Goal: Check status: Check status

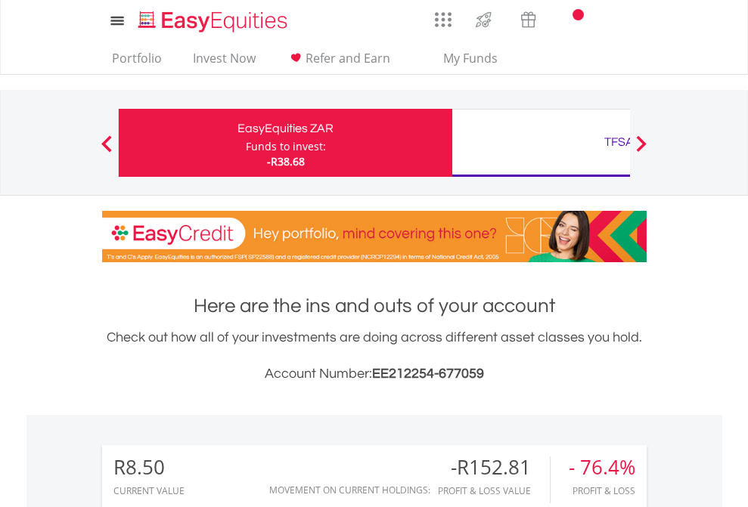
scroll to position [145, 237]
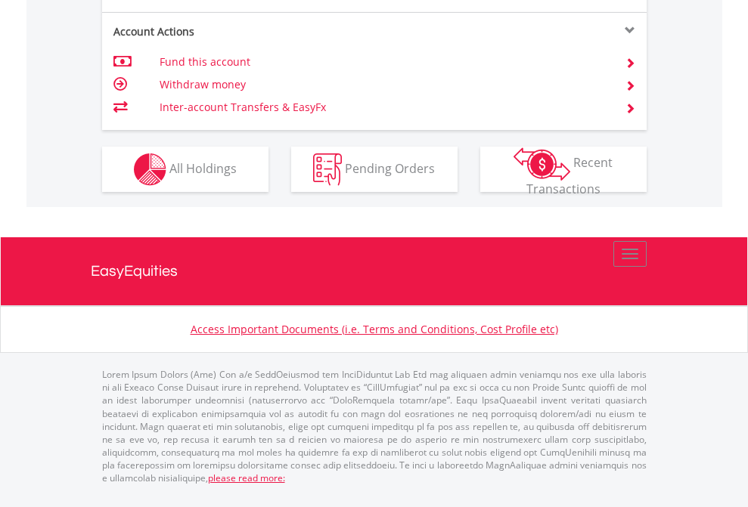
scroll to position [1450, 0]
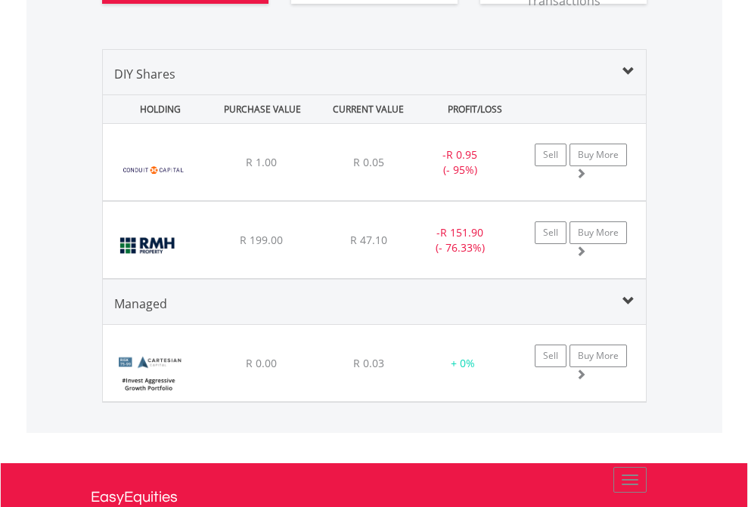
scroll to position [1712, 0]
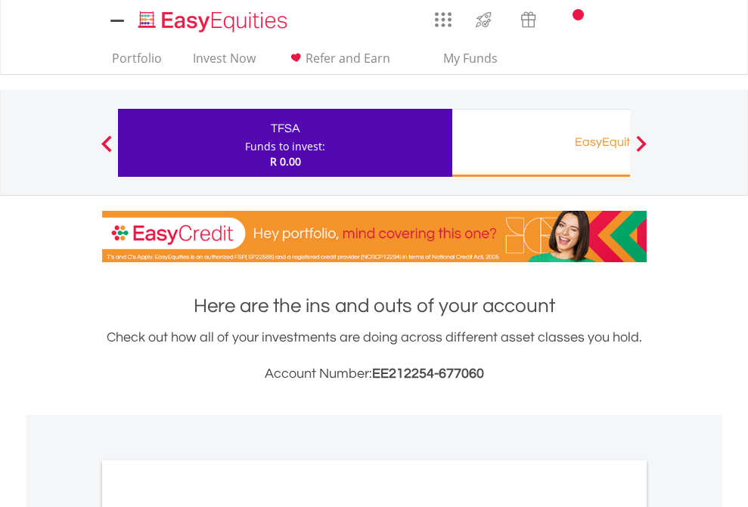
scroll to position [909, 0]
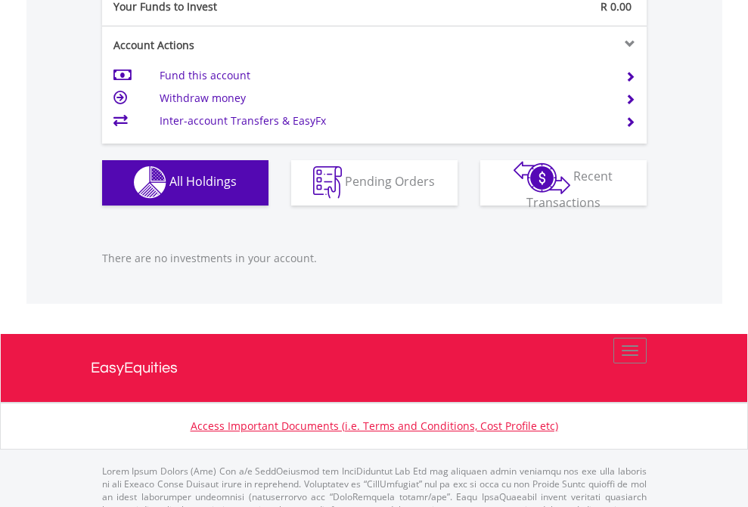
scroll to position [1497, 0]
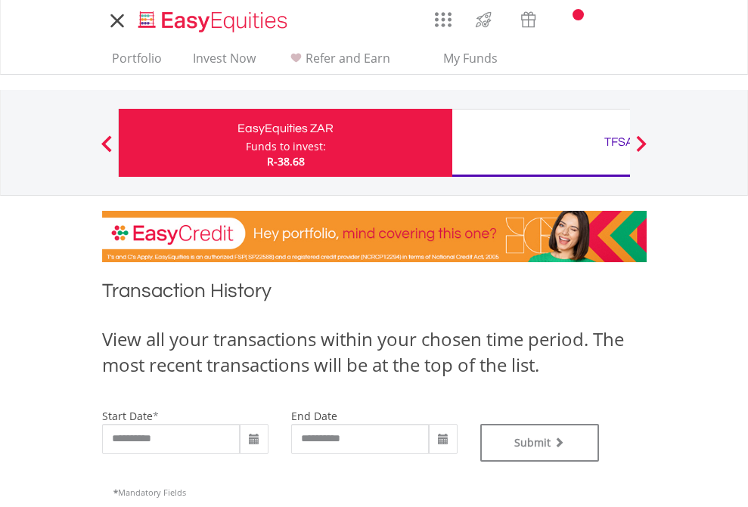
type input "**********"
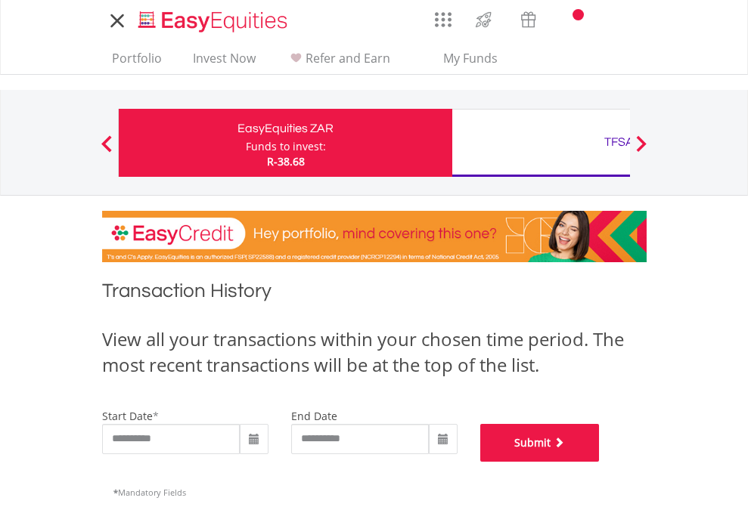
click at [600, 462] on button "Submit" at bounding box center [539, 443] width 119 height 38
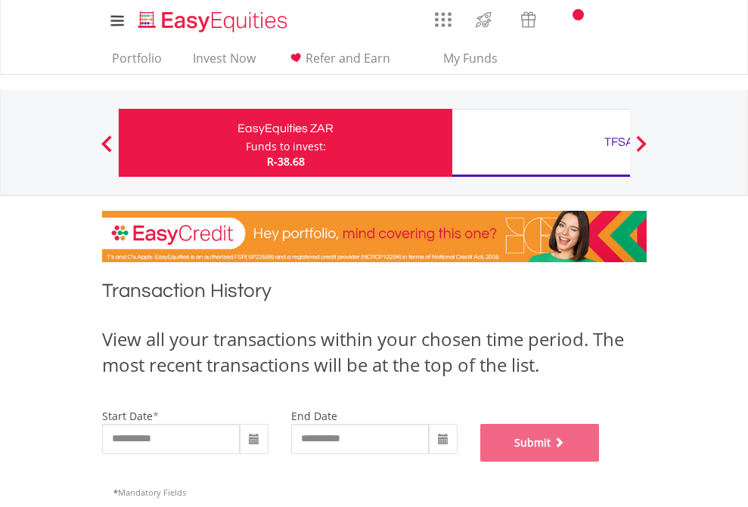
scroll to position [613, 0]
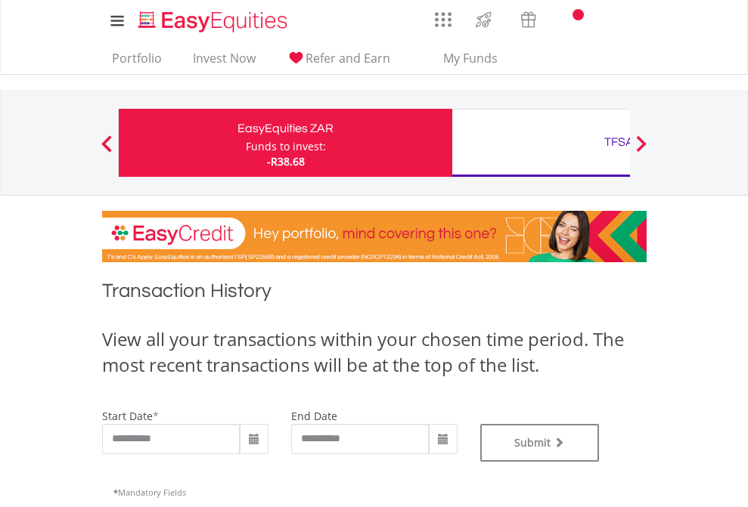
click at [541, 143] on div "TFSA" at bounding box center [618, 142] width 315 height 21
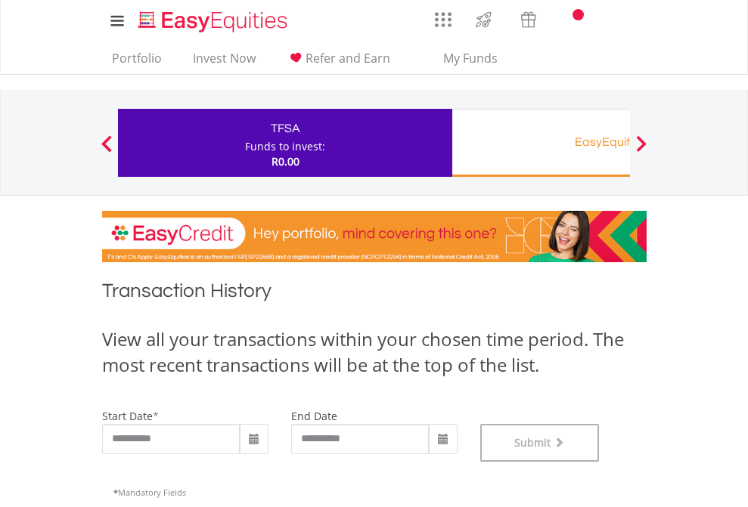
scroll to position [613, 0]
